Goal: Information Seeking & Learning: Find contact information

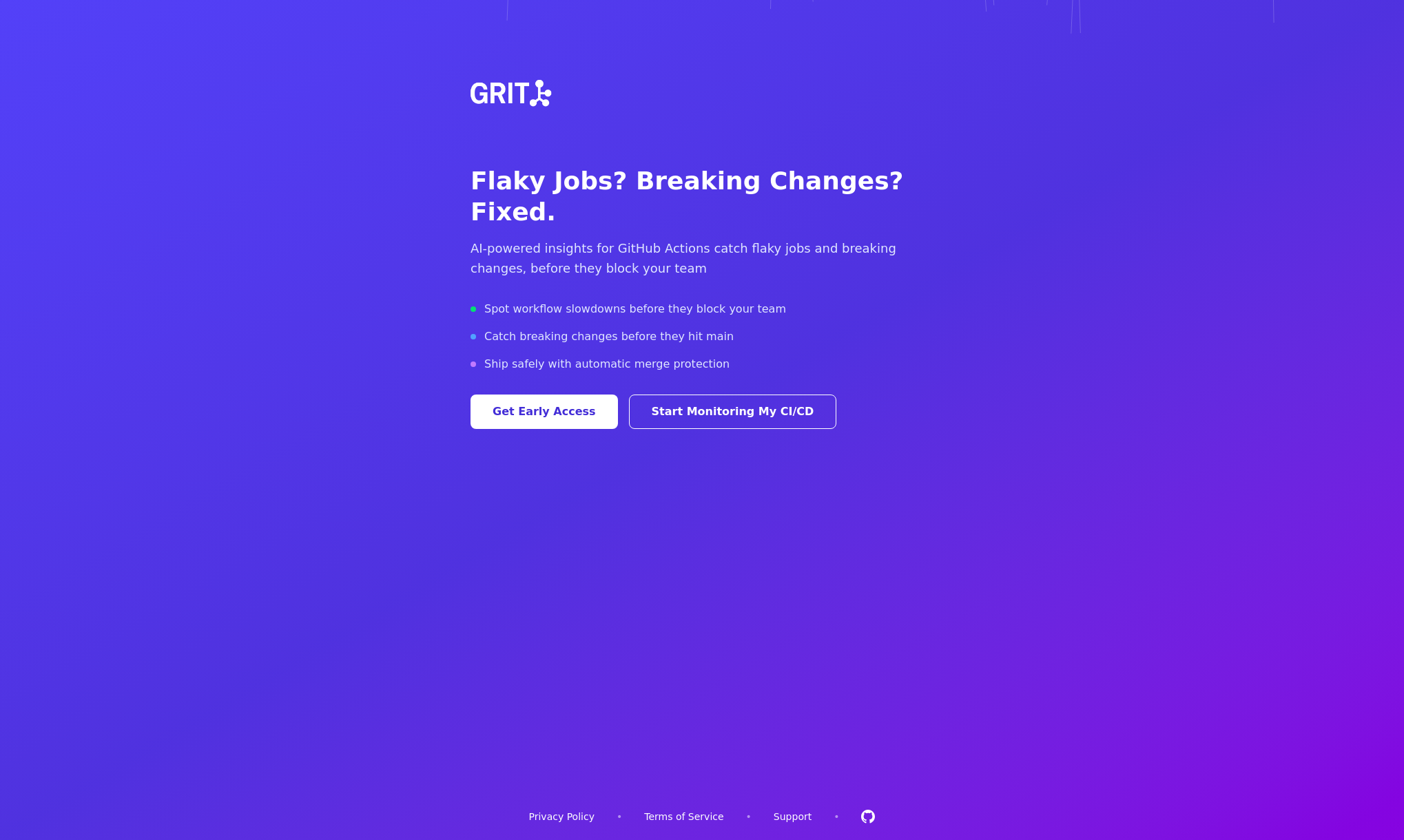
click at [691, 394] on link "Start Monitoring My CI/CD" at bounding box center [733, 411] width 208 height 34
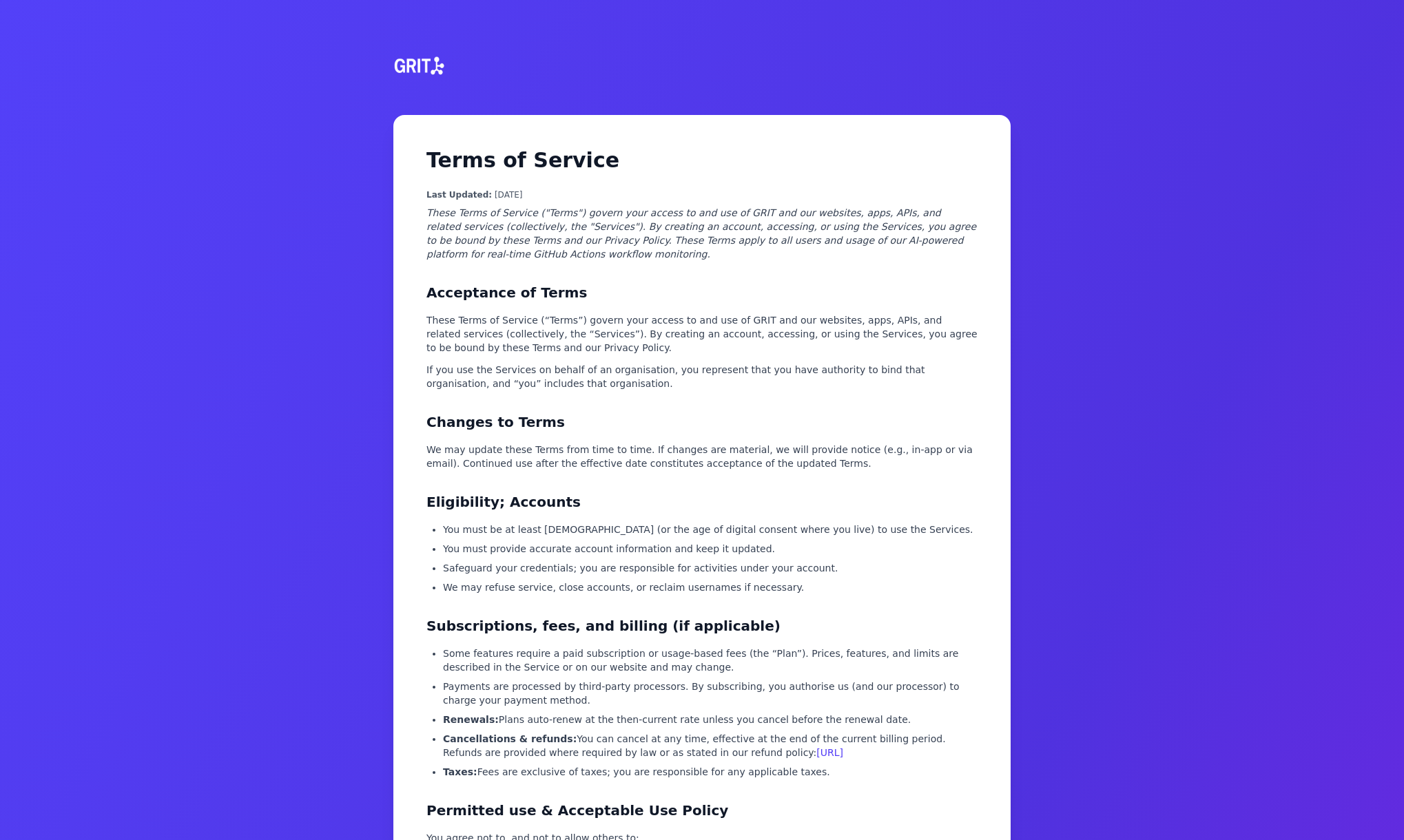
click at [423, 64] on img at bounding box center [418, 66] width 60 height 66
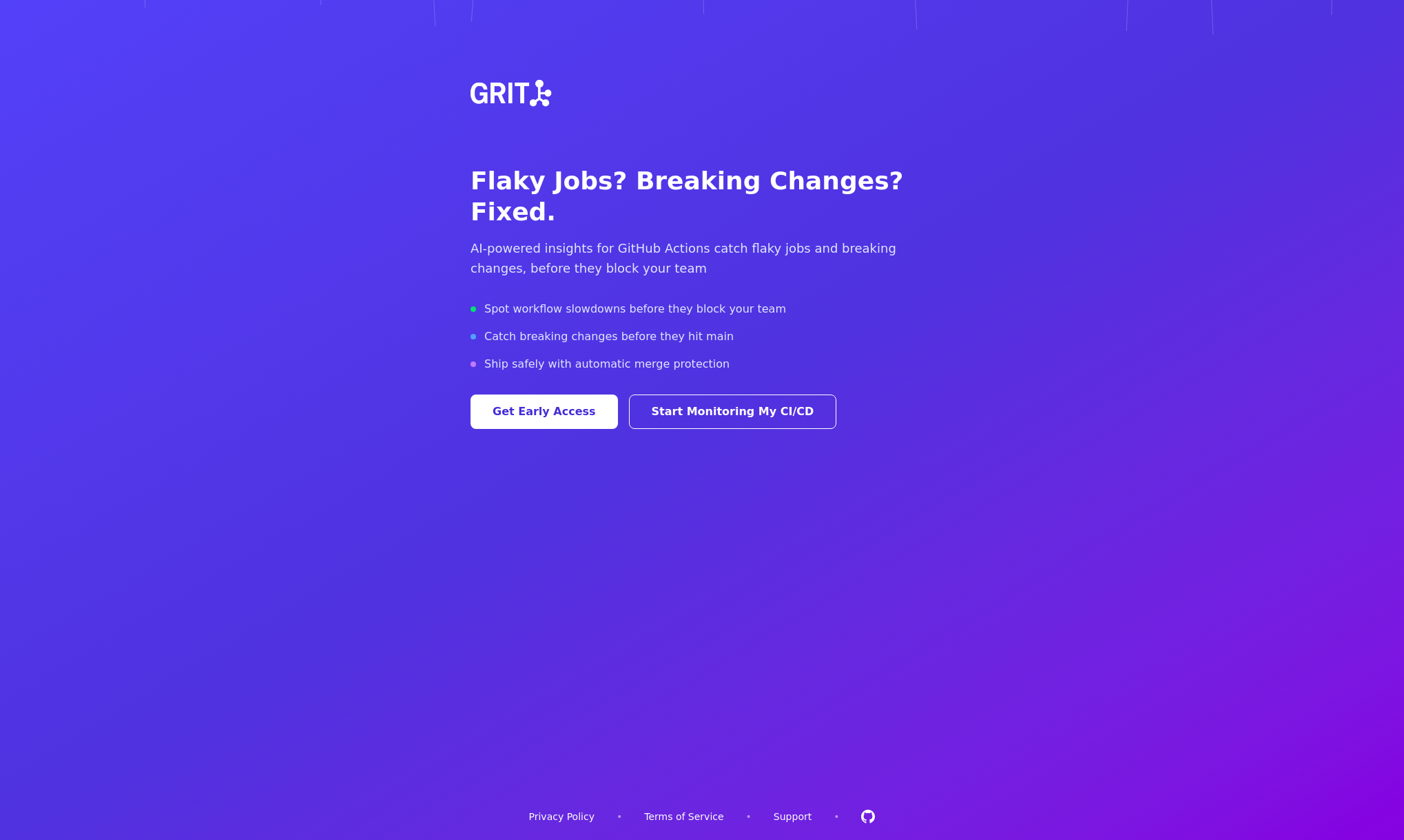
click at [786, 815] on link "Support" at bounding box center [792, 817] width 38 height 14
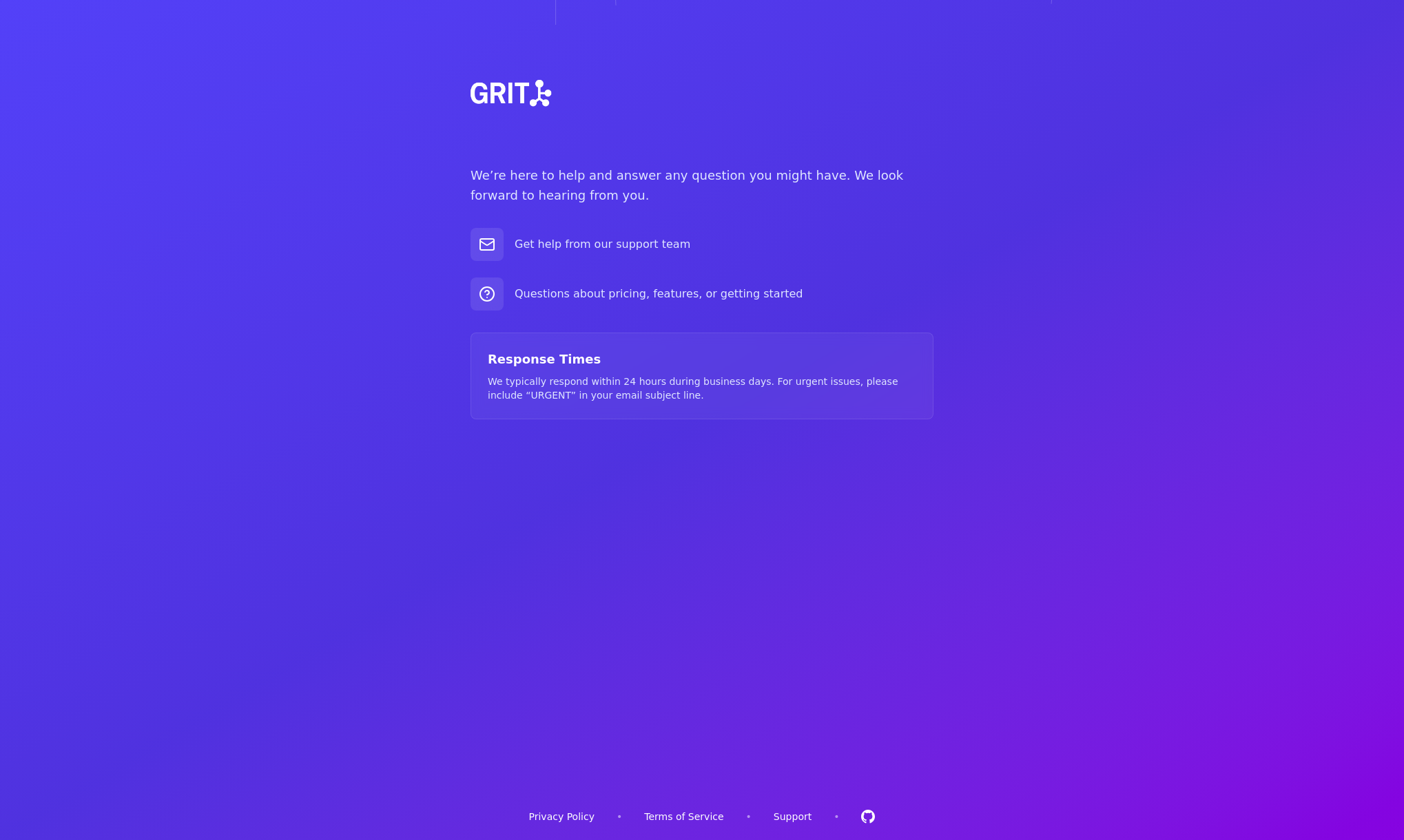
click at [538, 107] on img at bounding box center [509, 93] width 99 height 99
